Goal: Task Accomplishment & Management: Complete application form

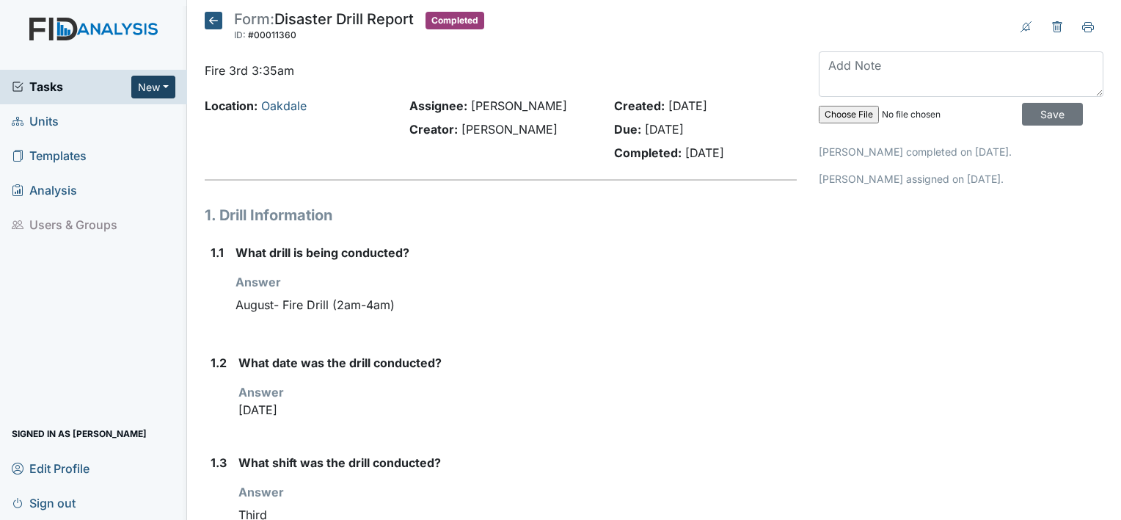
click at [164, 84] on button "New" at bounding box center [153, 87] width 44 height 23
click at [105, 114] on link "Form" at bounding box center [116, 117] width 116 height 23
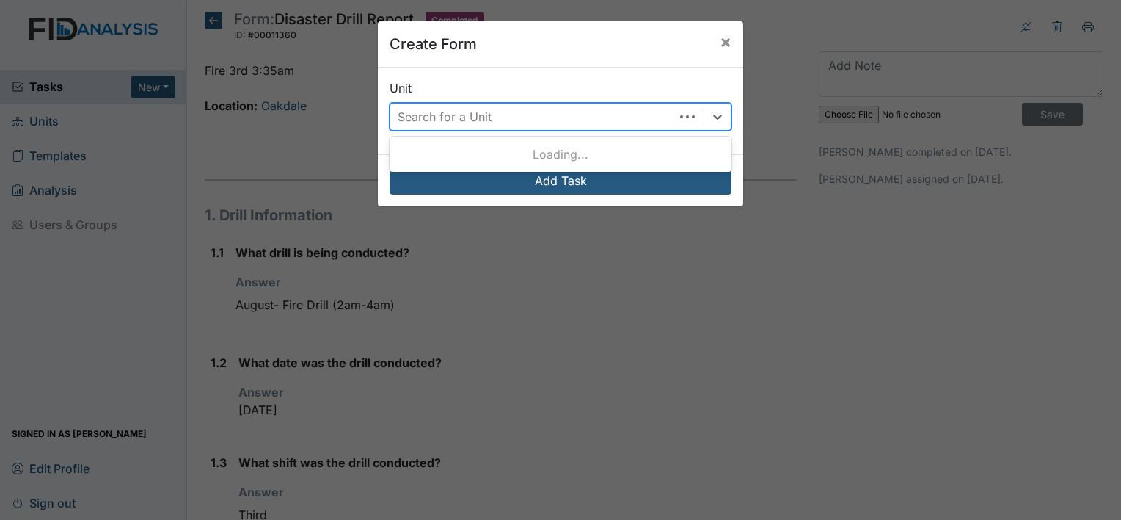
click at [547, 112] on div "Search for a Unit" at bounding box center [532, 116] width 284 height 26
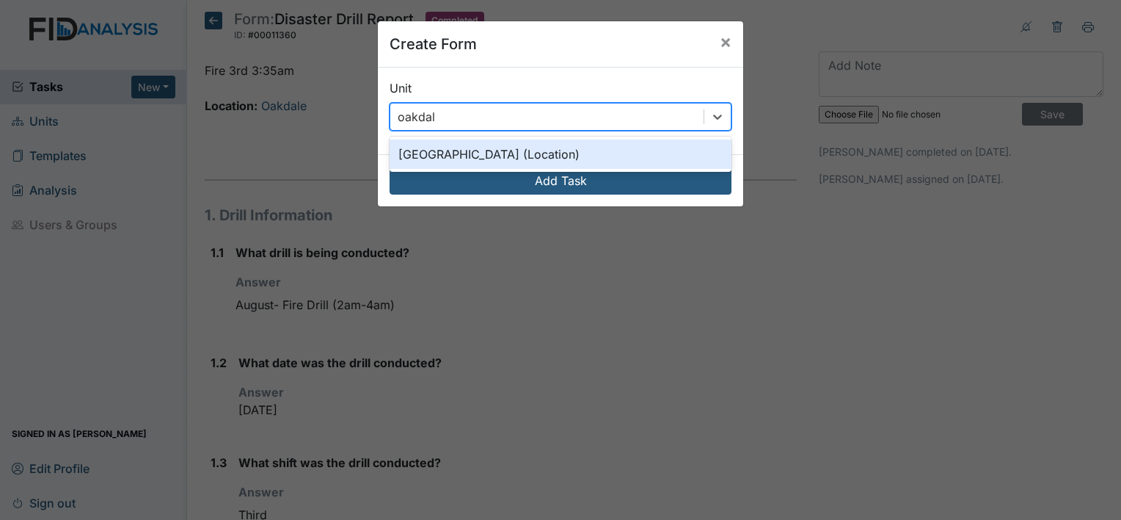
type input "oakdale"
click at [453, 156] on div "[GEOGRAPHIC_DATA] (Location)" at bounding box center [561, 153] width 342 height 29
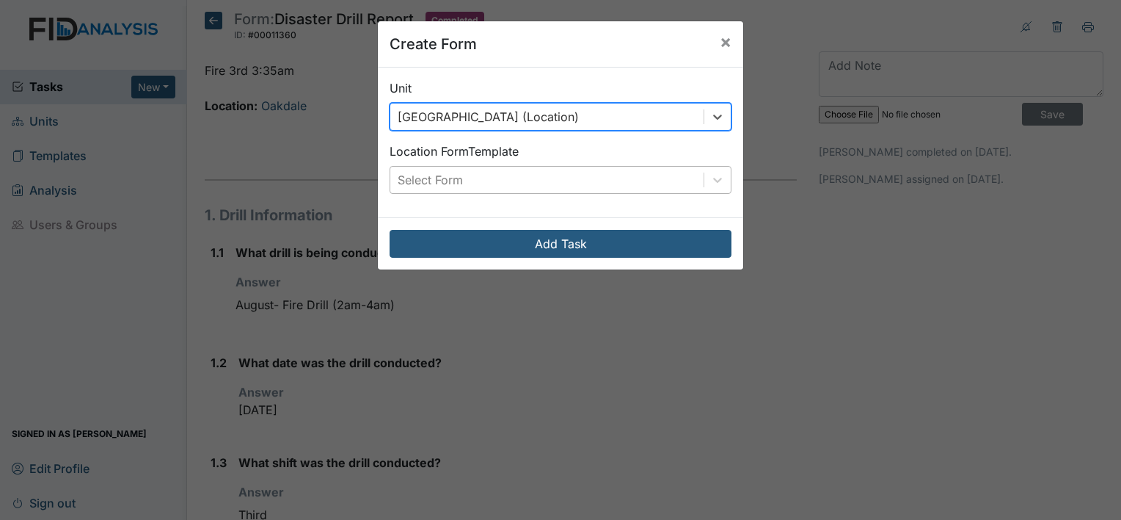
click at [460, 181] on div "Select Form" at bounding box center [546, 180] width 313 height 26
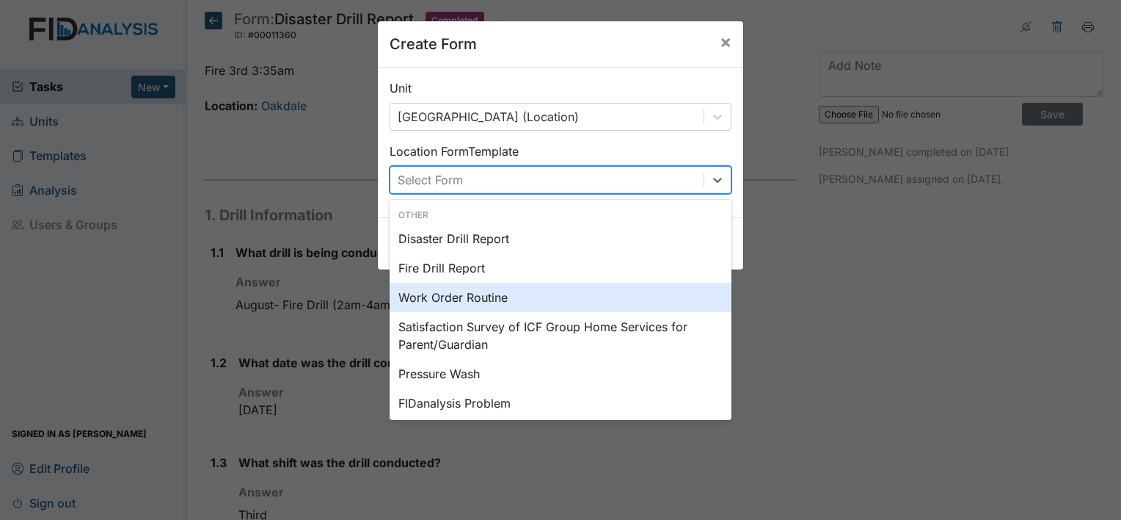
click at [452, 298] on div "Work Order Routine" at bounding box center [561, 296] width 342 height 29
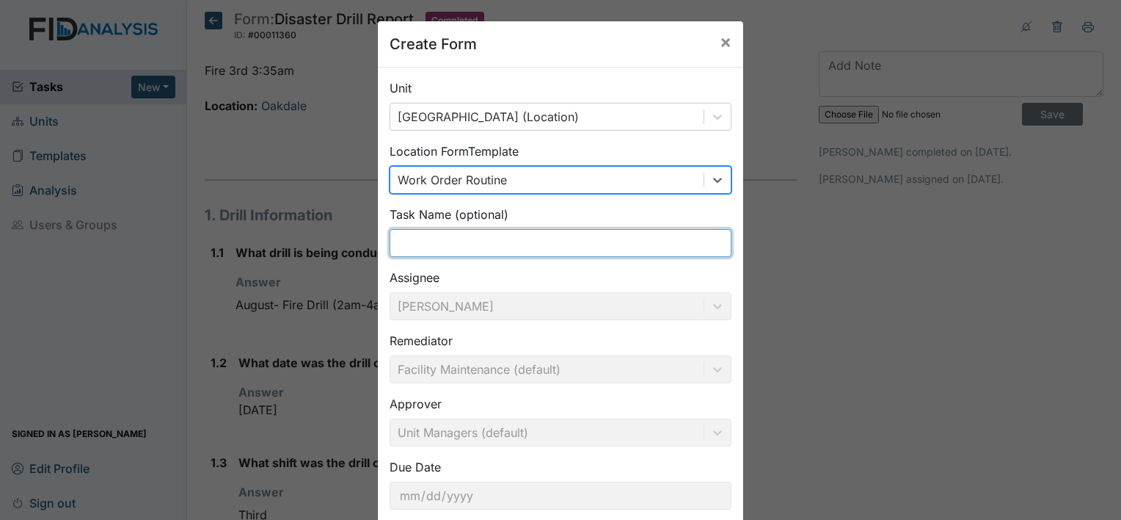
click at [487, 241] on input "text" at bounding box center [561, 243] width 342 height 28
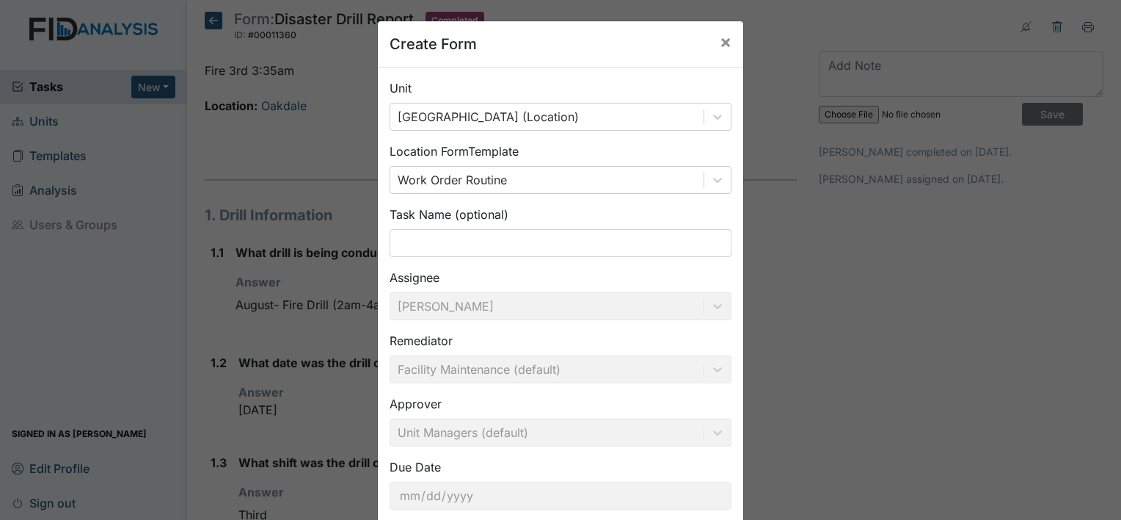
click at [643, 70] on div "Unit Oakdale (Location) Location Form Template Work Order Routine Task Name (op…" at bounding box center [560, 300] width 365 height 465
